Goal: Browse casually

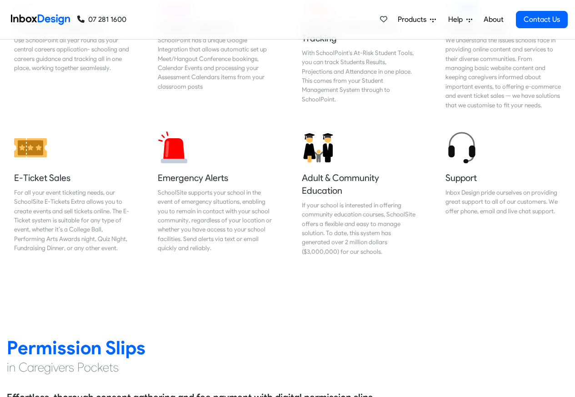
scroll to position [983, 0]
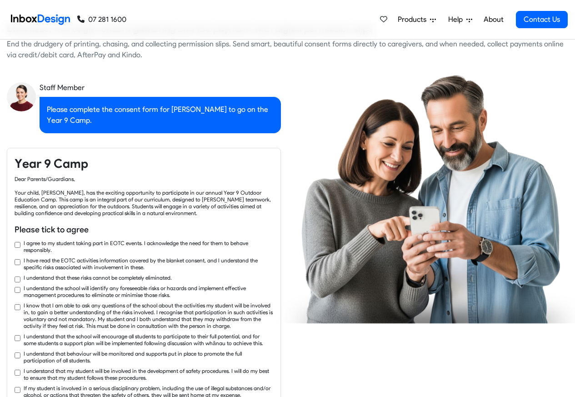
checkbox input "true"
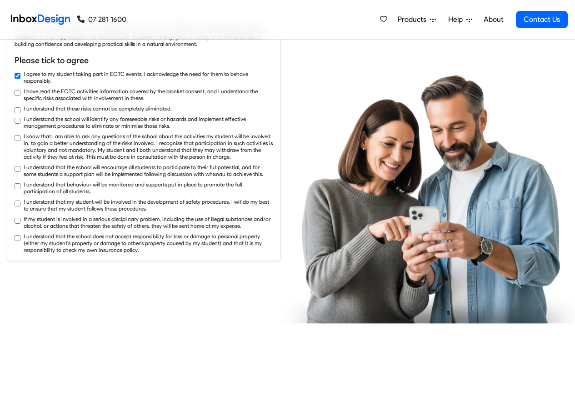
checkbox input "true"
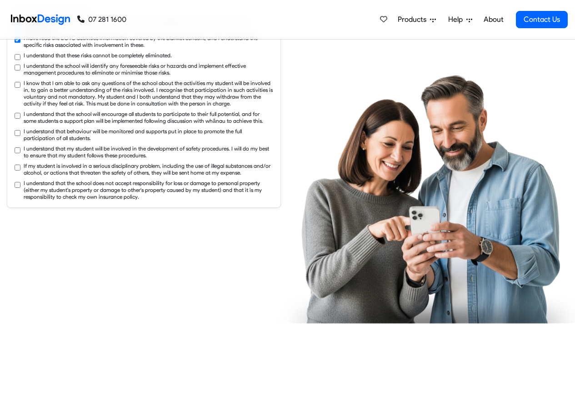
checkbox input "true"
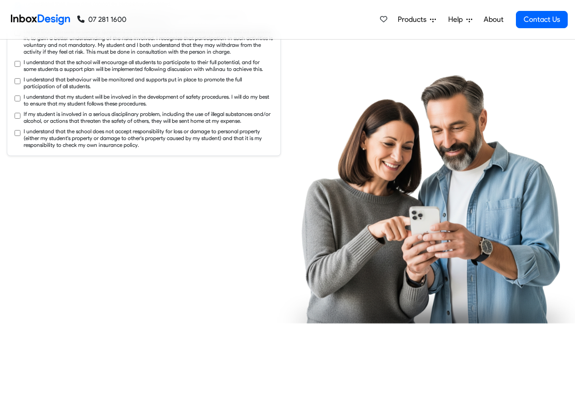
checkbox input "true"
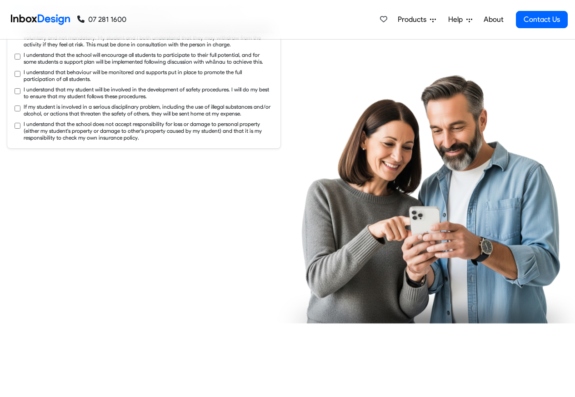
checkbox input "true"
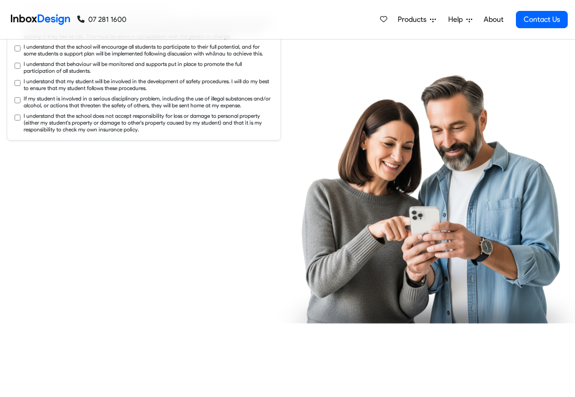
checkbox input "true"
